Goal: Complete application form

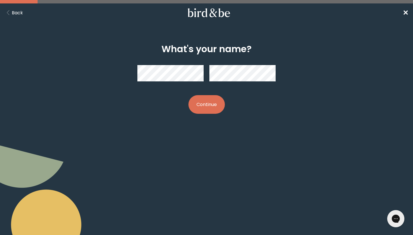
click at [219, 101] on button "Continue" at bounding box center [206, 104] width 36 height 19
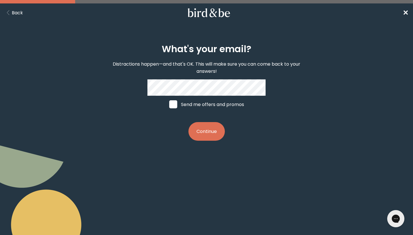
click at [214, 127] on button "Continue" at bounding box center [206, 131] width 36 height 19
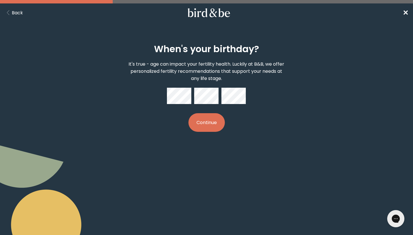
click at [205, 128] on button "Continue" at bounding box center [206, 122] width 36 height 19
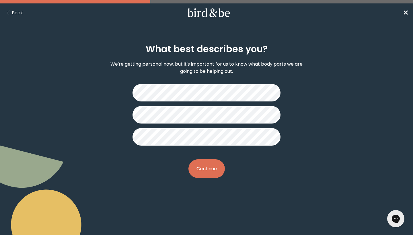
click at [206, 166] on button "Continue" at bounding box center [206, 168] width 36 height 19
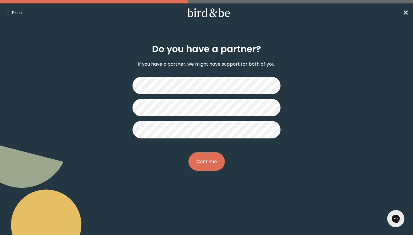
click at [208, 165] on button "Continue" at bounding box center [206, 161] width 36 height 19
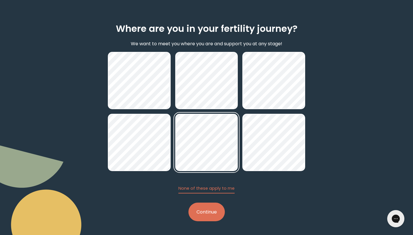
scroll to position [20, 0]
click at [215, 206] on button "Continue" at bounding box center [206, 212] width 36 height 19
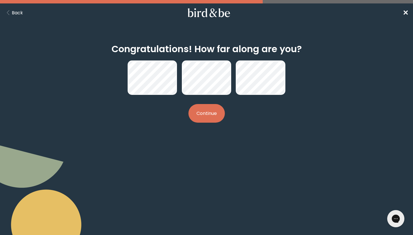
click at [213, 116] on button "Continue" at bounding box center [206, 113] width 36 height 19
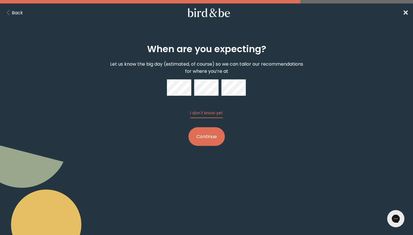
click at [210, 145] on button "Continue" at bounding box center [206, 136] width 36 height 19
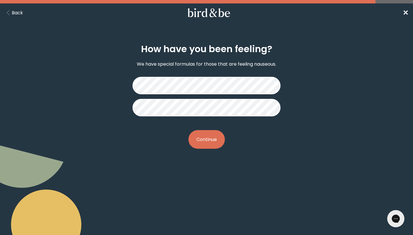
click at [203, 139] on button "Continue" at bounding box center [206, 139] width 36 height 19
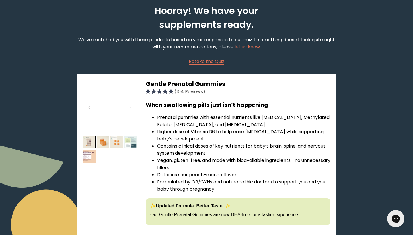
scroll to position [6, 0]
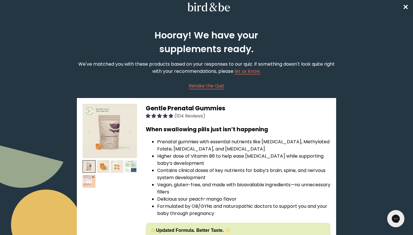
click at [407, 6] on span "✕" at bounding box center [406, 6] width 6 height 9
